Goal: Task Accomplishment & Management: Use online tool/utility

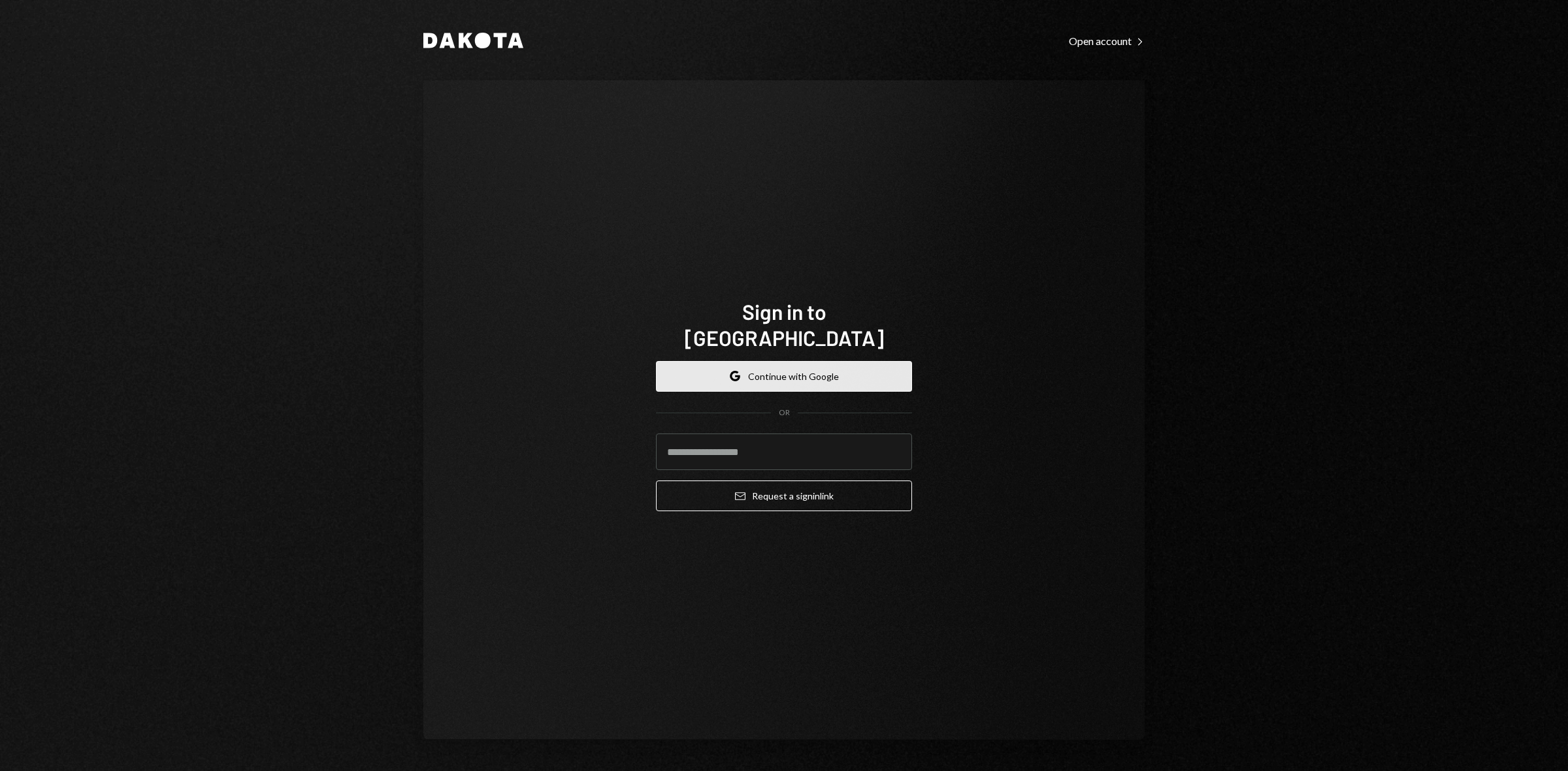
click at [841, 361] on button "Google Continue with Google" at bounding box center [784, 376] width 256 height 31
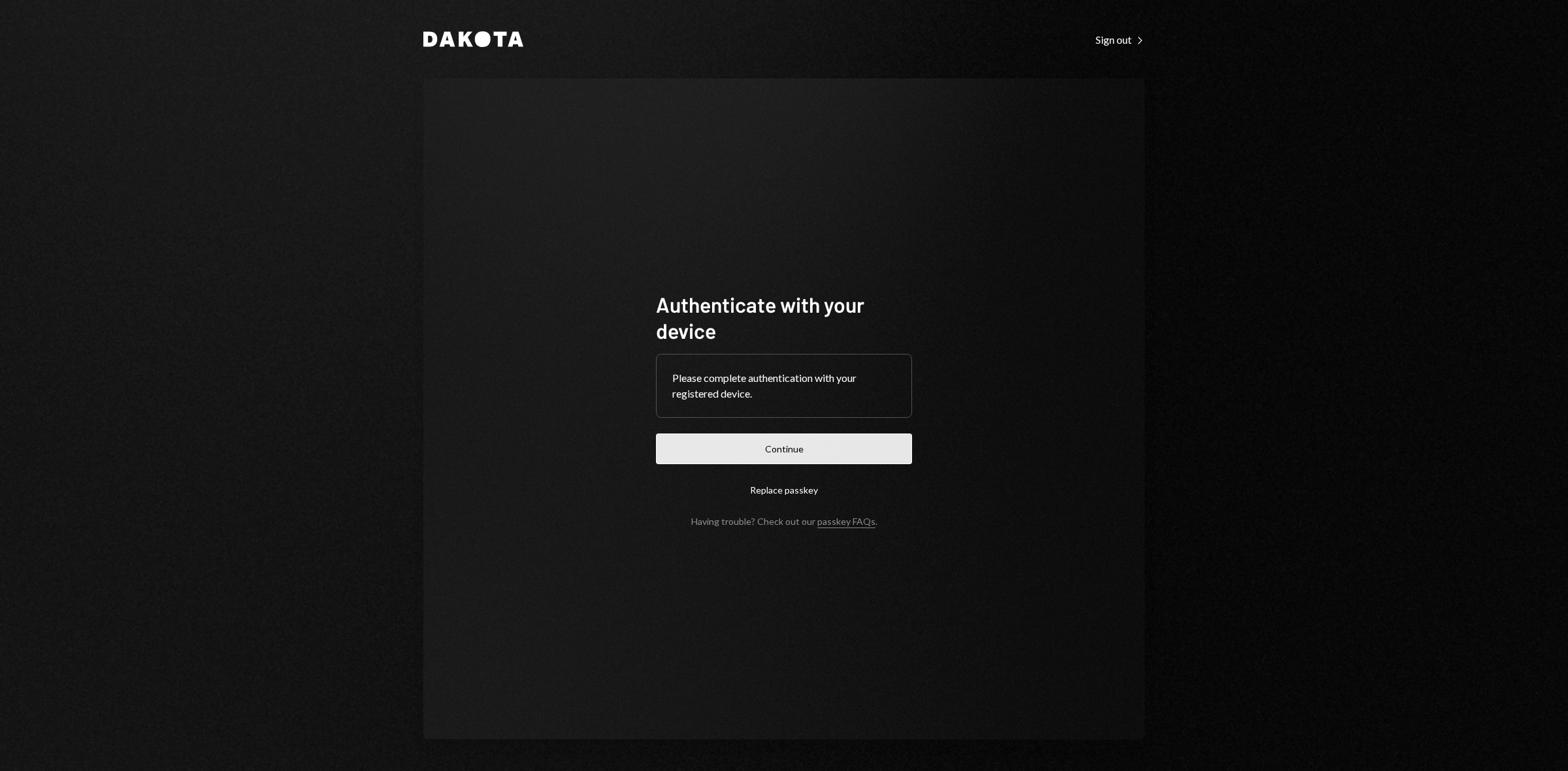
click at [789, 452] on button "Continue" at bounding box center [784, 448] width 256 height 31
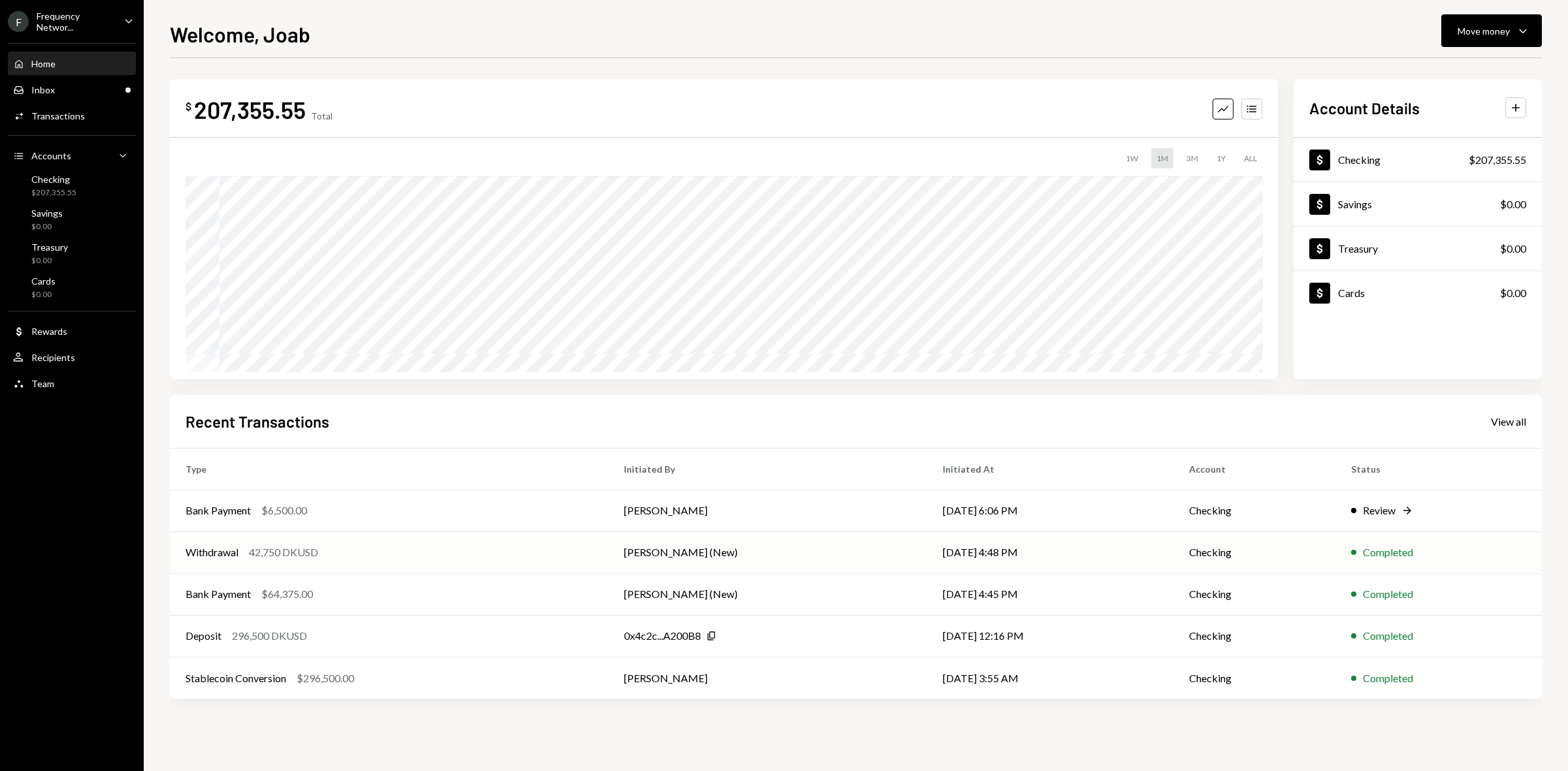
click at [472, 559] on div "Withdrawal 42,750 DKUSD" at bounding box center [389, 552] width 407 height 16
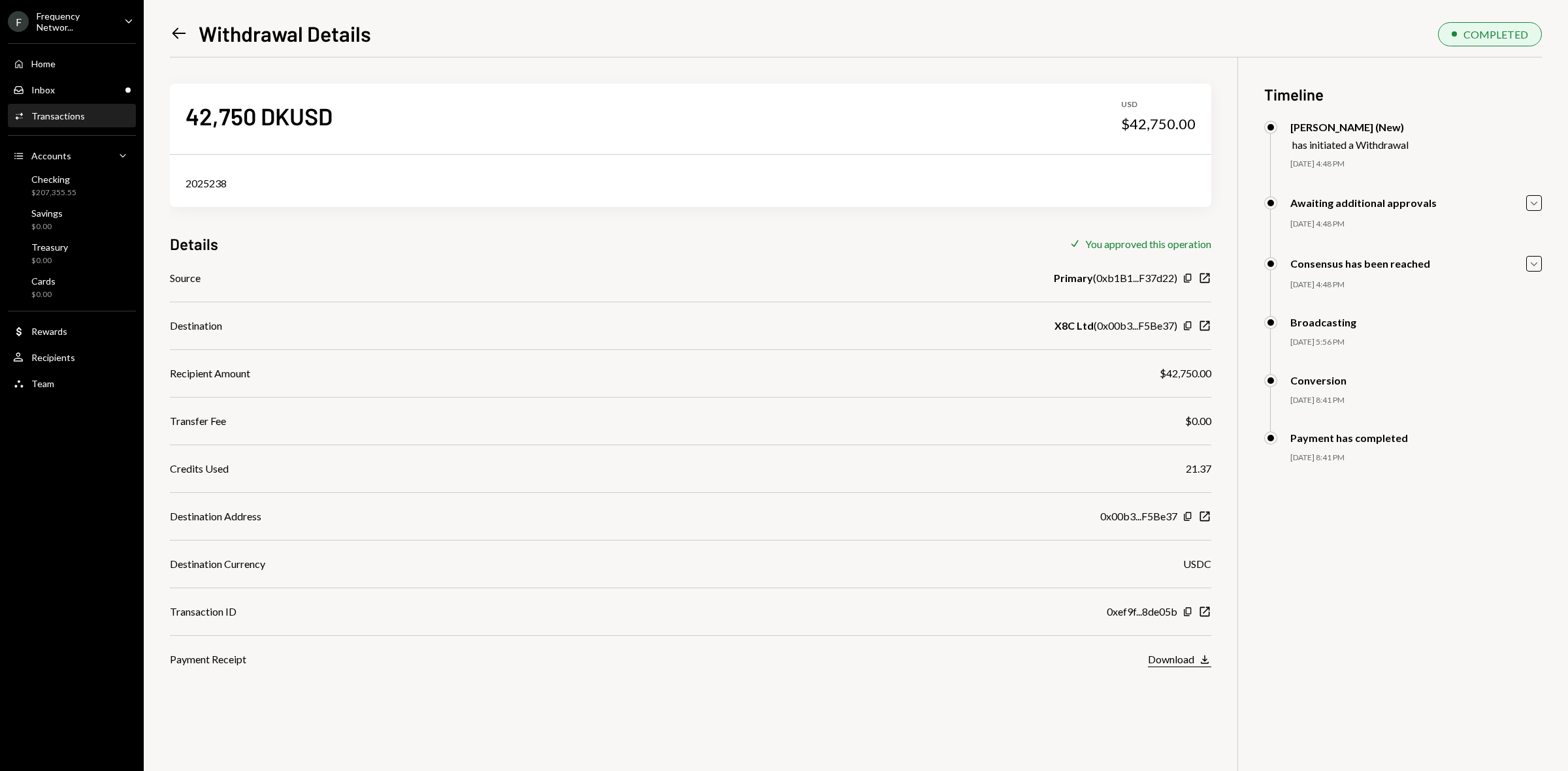
click at [1170, 656] on div "Download" at bounding box center [1171, 659] width 46 height 13
click at [1189, 612] on icon "Copy" at bounding box center [1188, 612] width 10 height 10
click at [86, 89] on div "Inbox Inbox" at bounding box center [72, 90] width 118 height 12
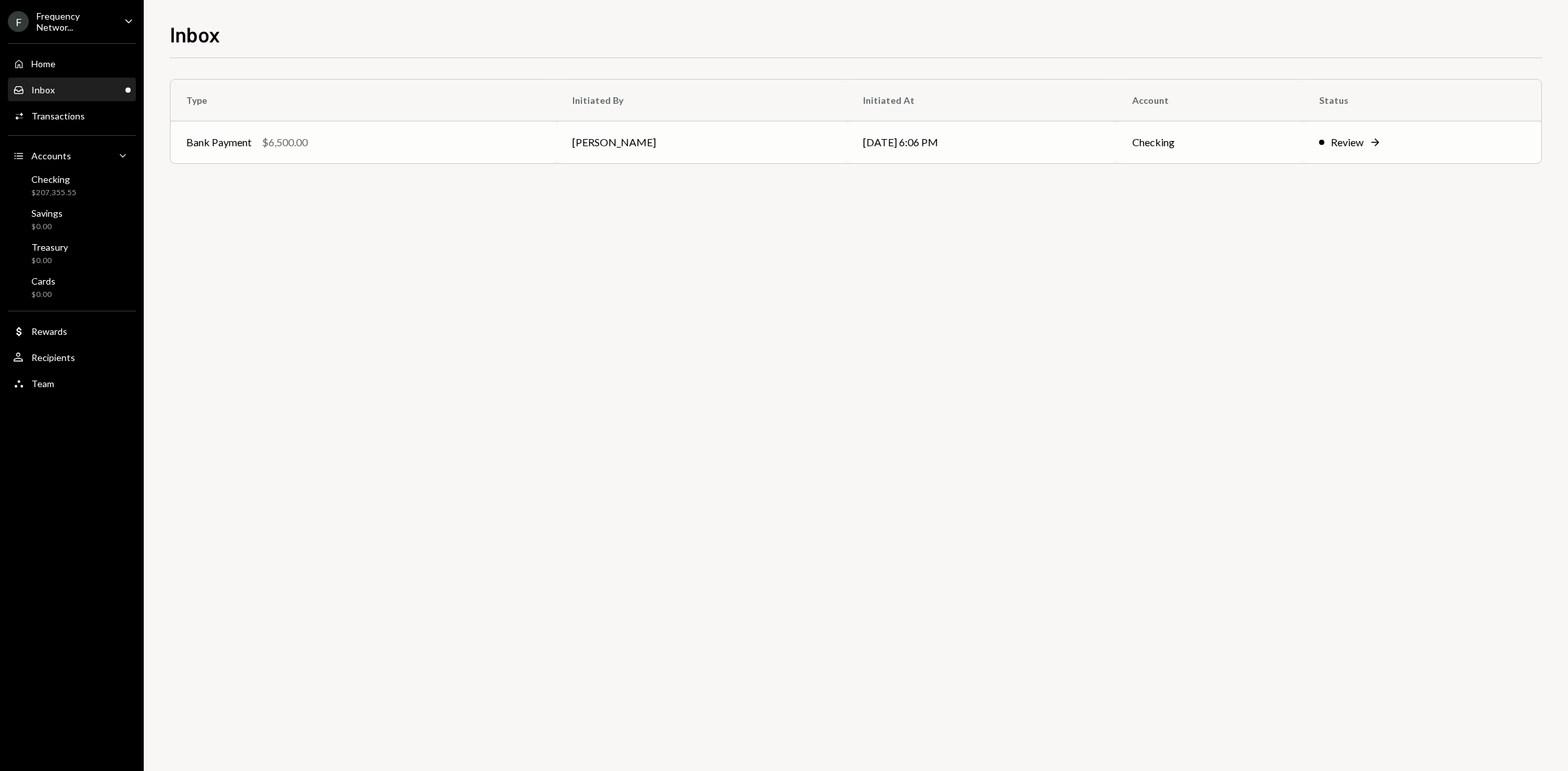
click at [529, 147] on div "Bank Payment $6,500.00" at bounding box center [364, 142] width 355 height 16
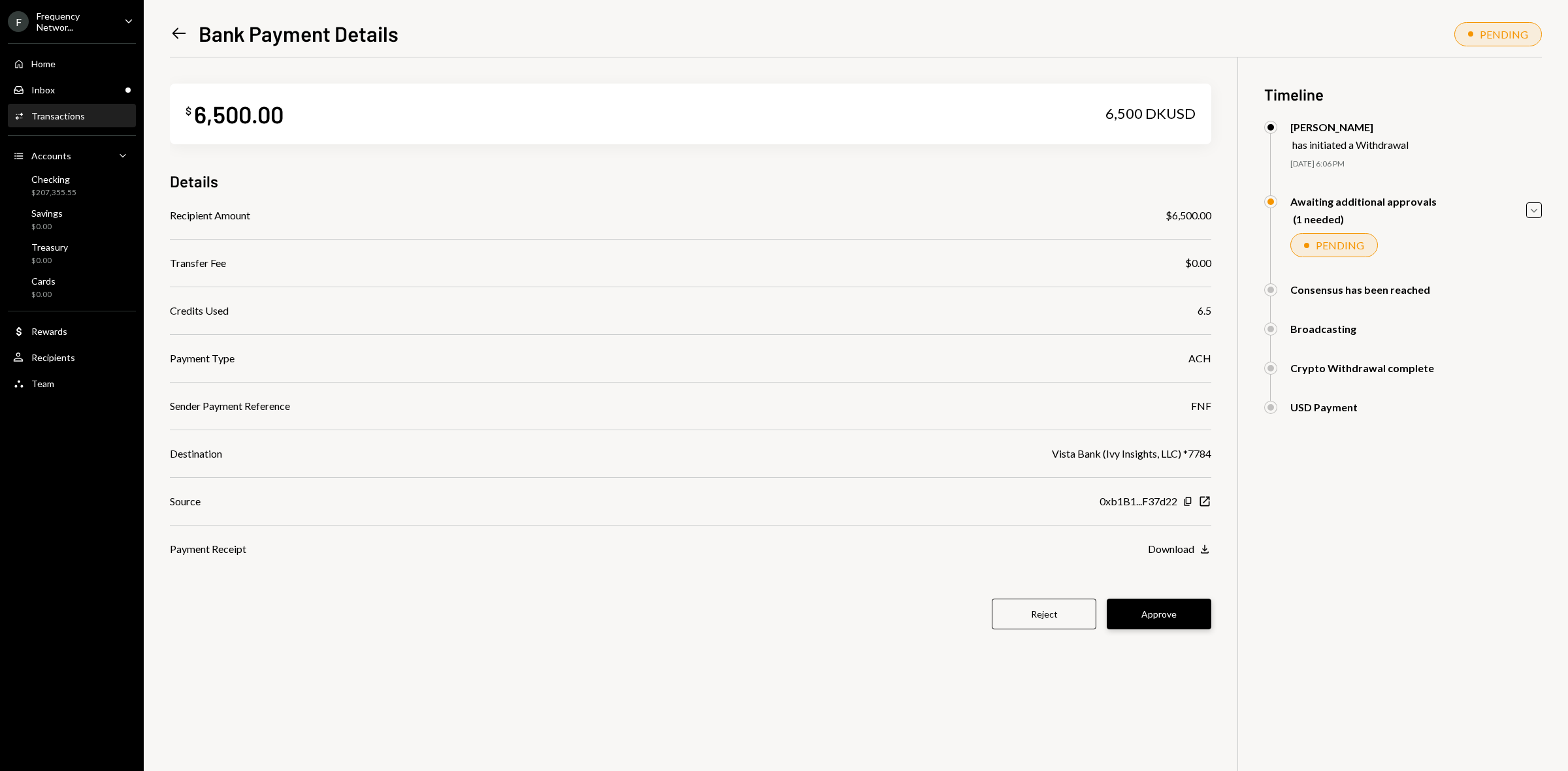
click at [1176, 606] on button "Approve" at bounding box center [1159, 614] width 104 height 31
